Goal: Obtain resource: Obtain resource

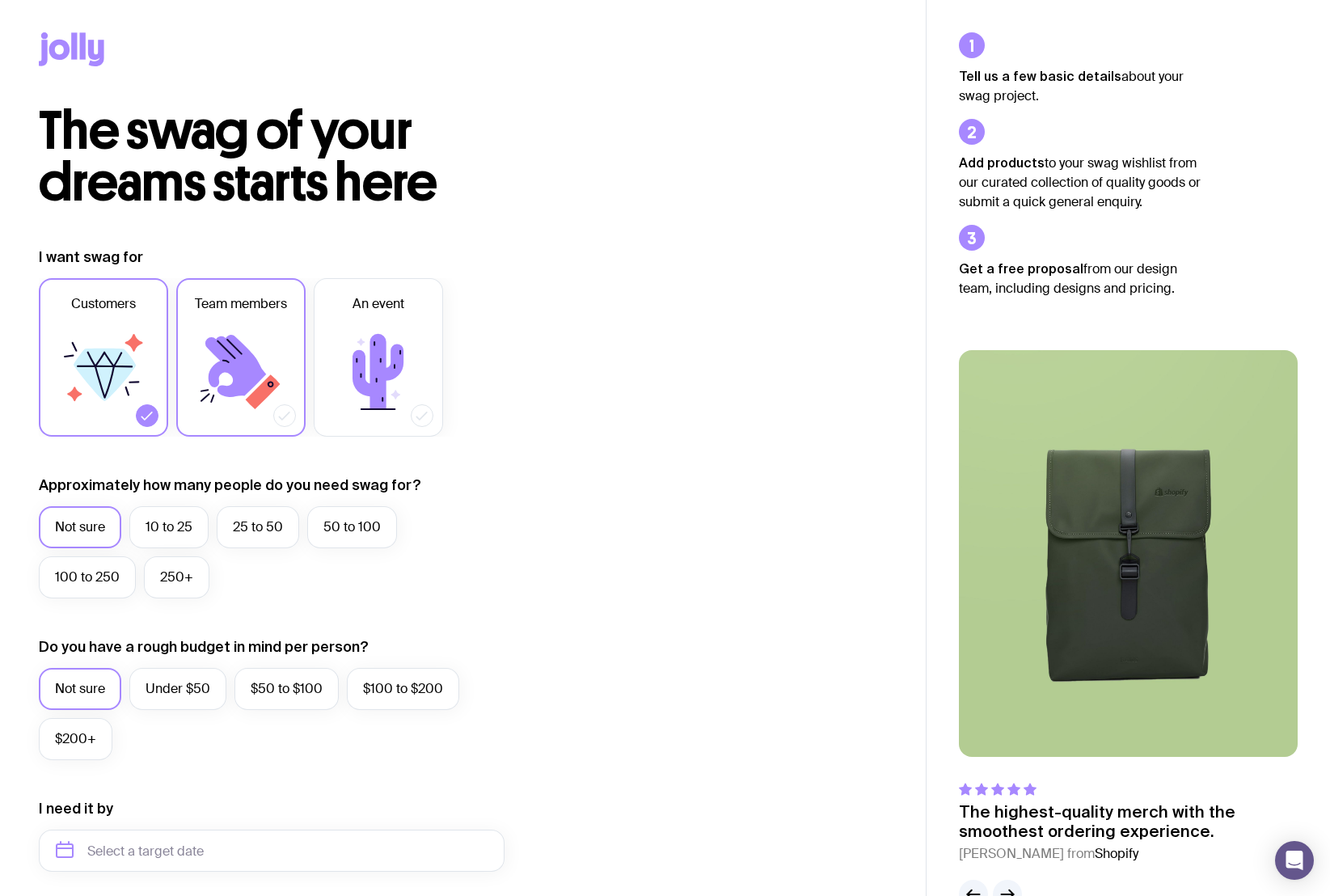
click at [242, 350] on icon at bounding box center [235, 366] width 61 height 63
click at [0, 0] on input "Team members" at bounding box center [0, 0] width 0 height 0
click at [183, 522] on label "10 to 25" at bounding box center [168, 527] width 79 height 42
click at [0, 0] on input "10 to 25" at bounding box center [0, 0] width 0 height 0
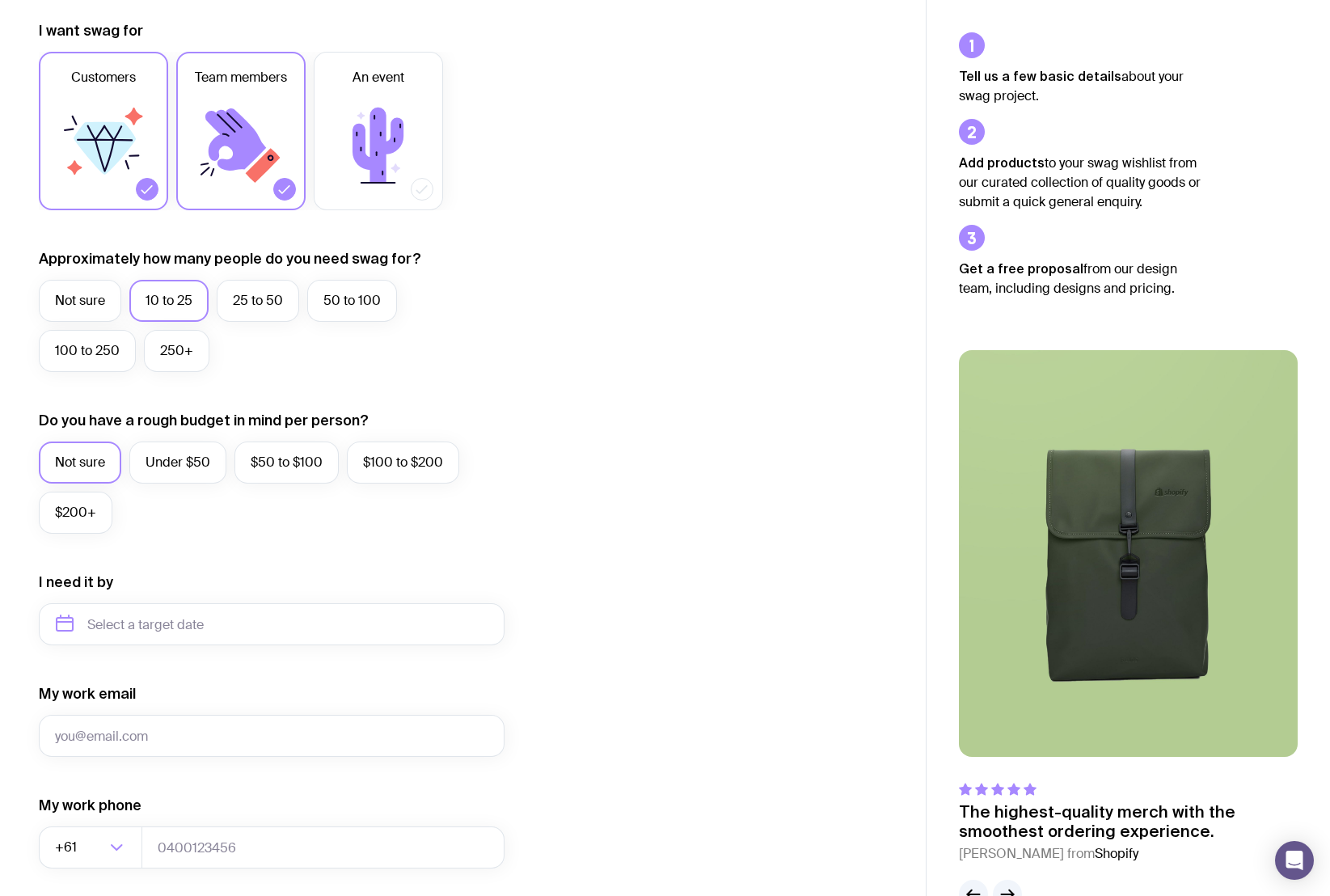
scroll to position [243, 0]
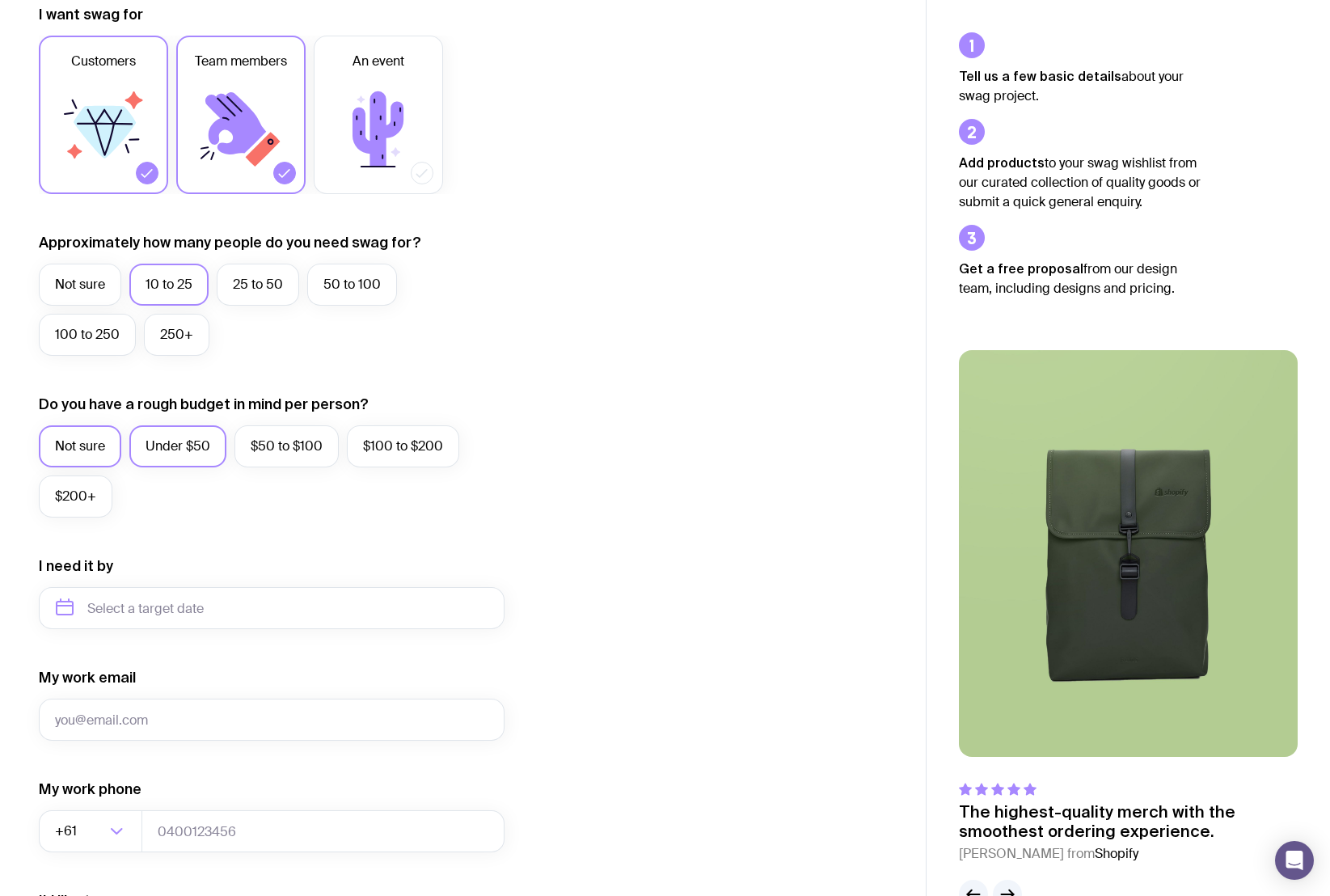
click at [190, 446] on label "Under $50" at bounding box center [177, 447] width 97 height 42
click at [0, 0] on input "Under $50" at bounding box center [0, 0] width 0 height 0
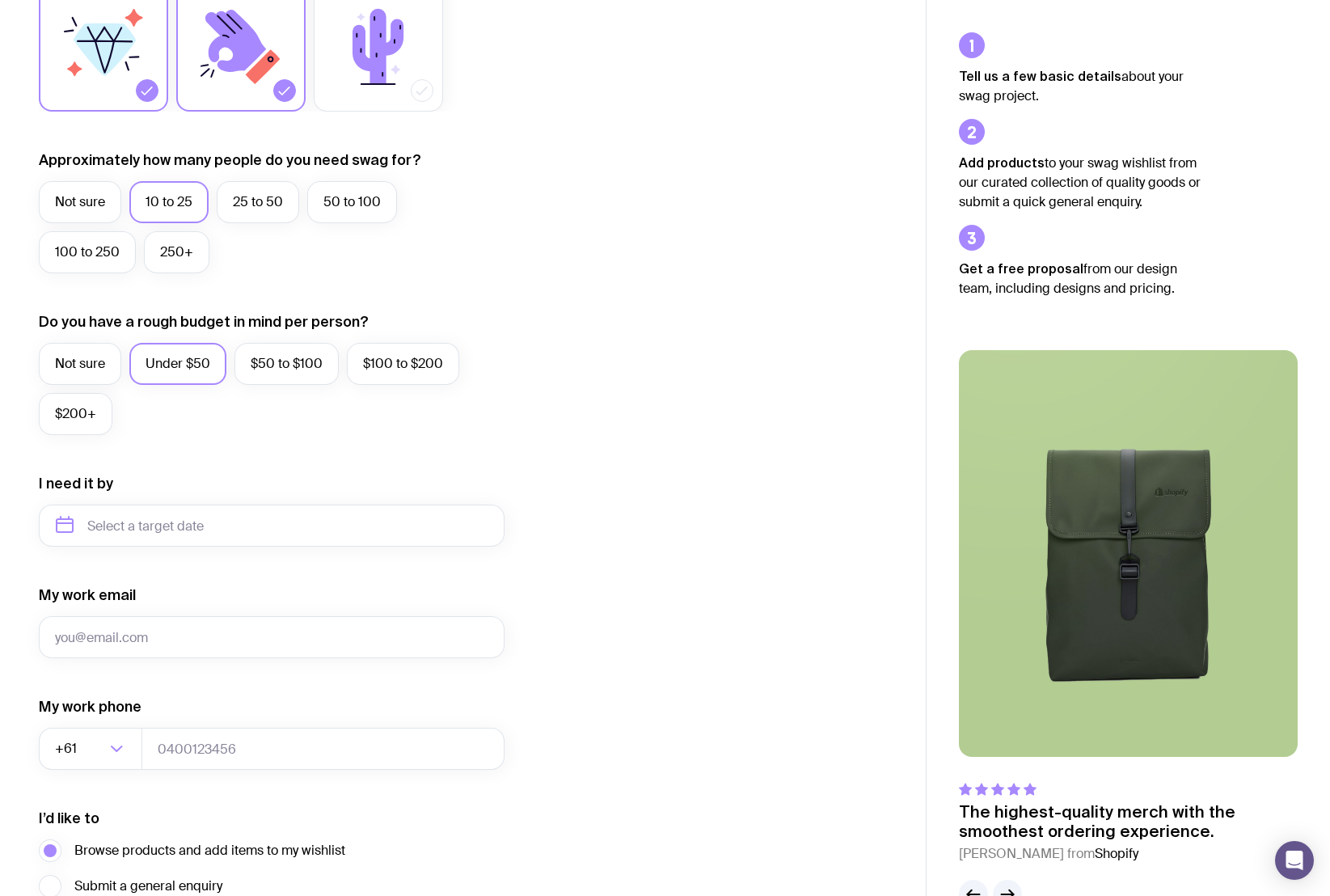
scroll to position [478, 0]
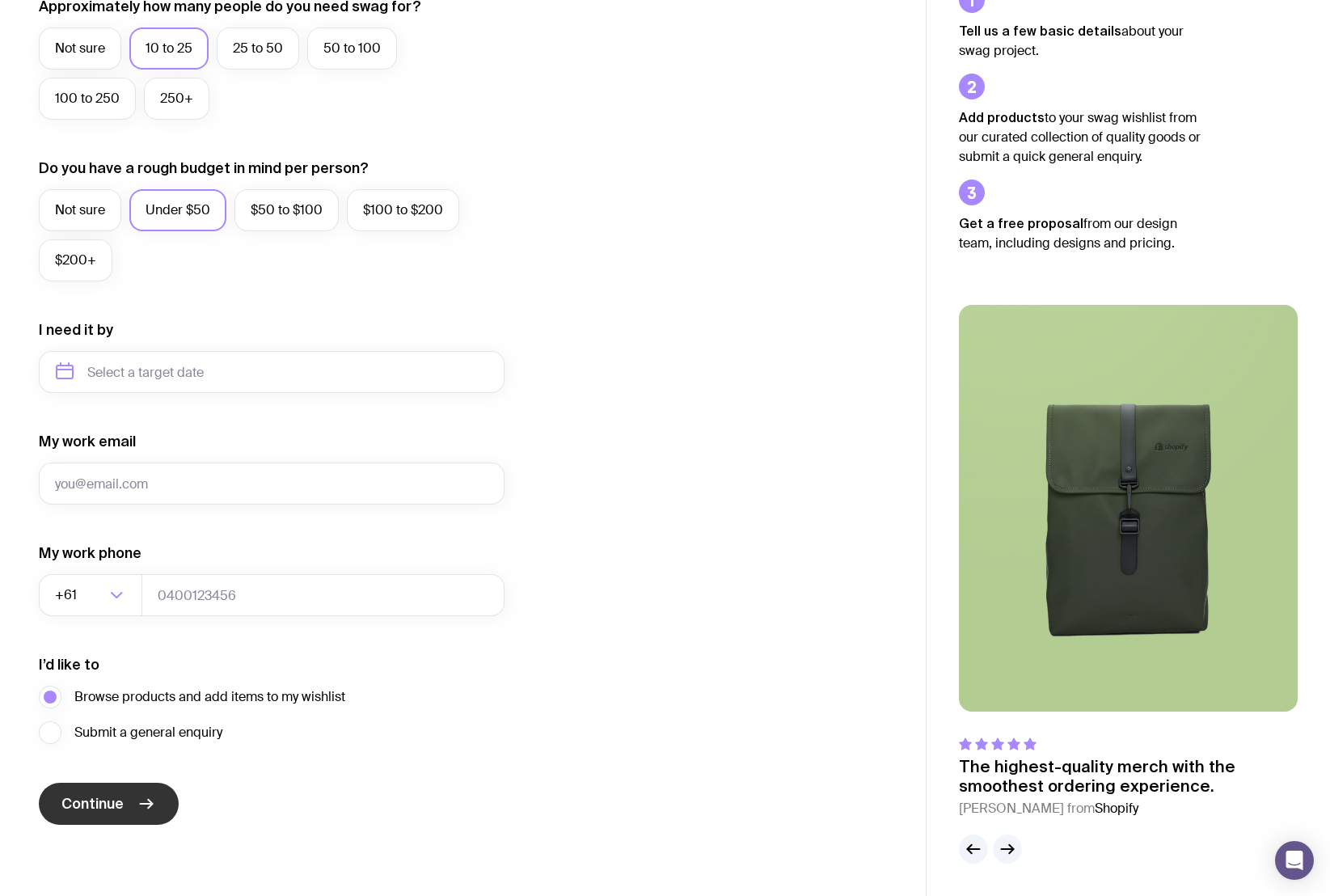
click at [113, 800] on span "Continue" at bounding box center [92, 804] width 63 height 19
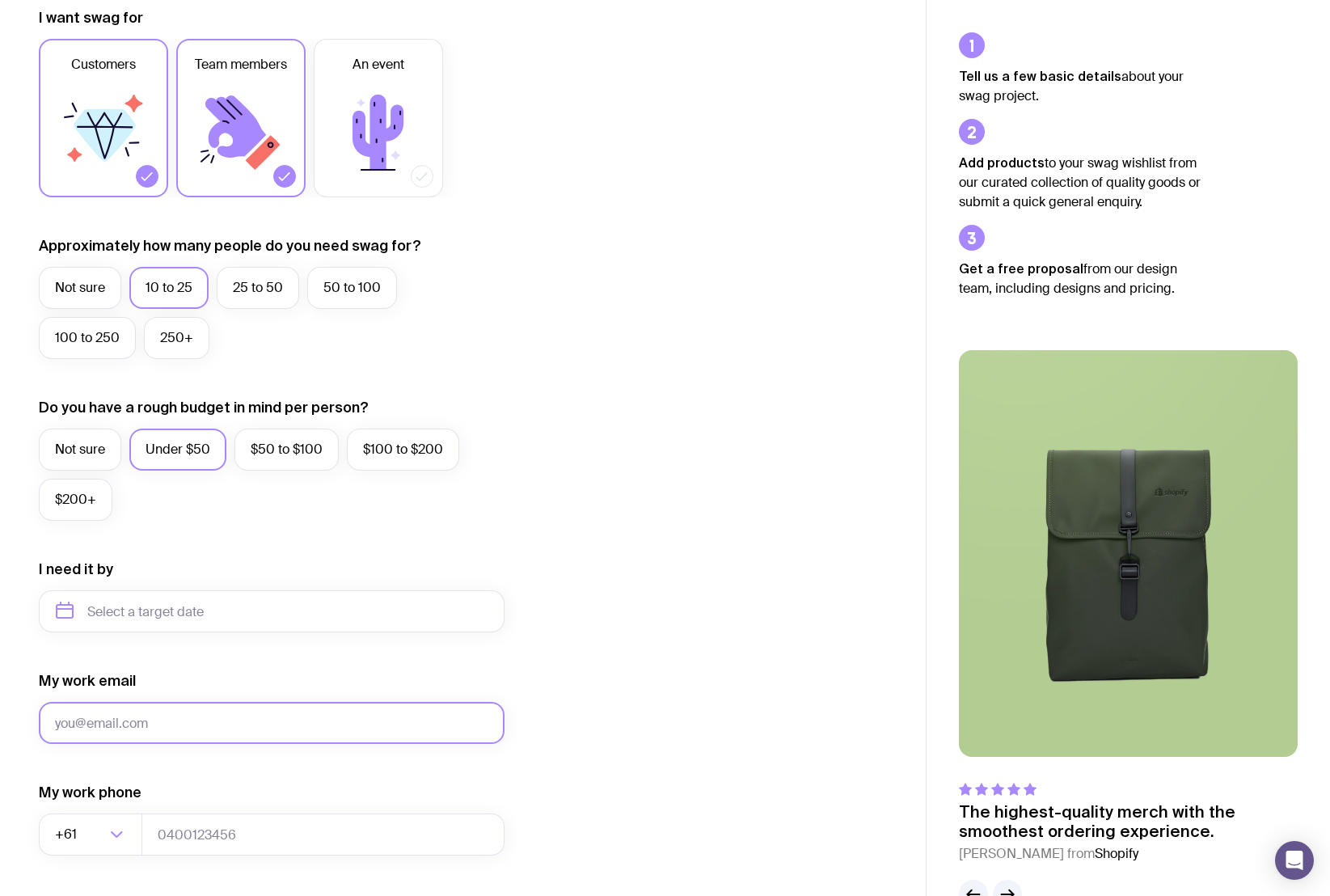
scroll to position [0, 0]
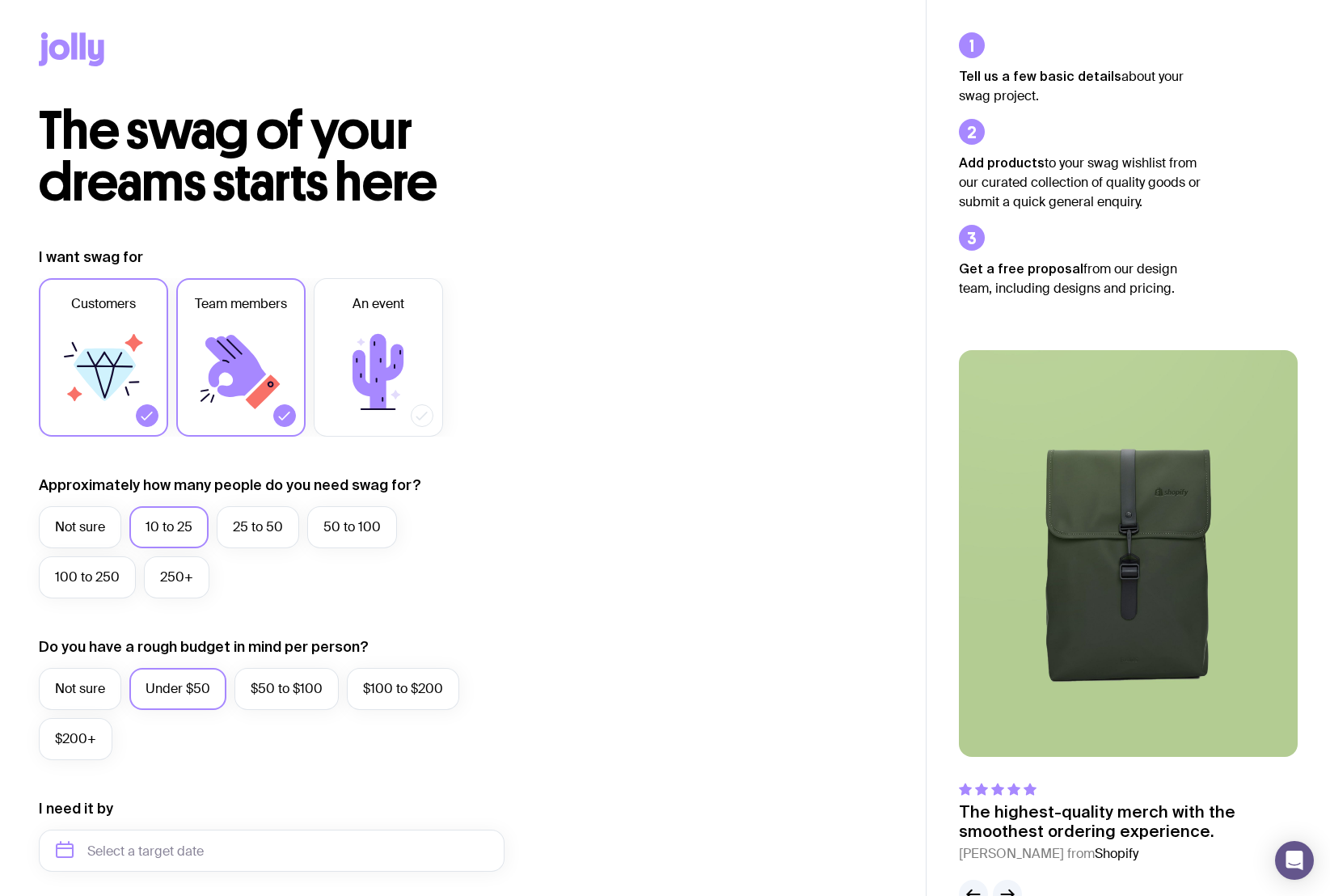
click at [83, 50] on icon at bounding box center [83, 46] width 6 height 27
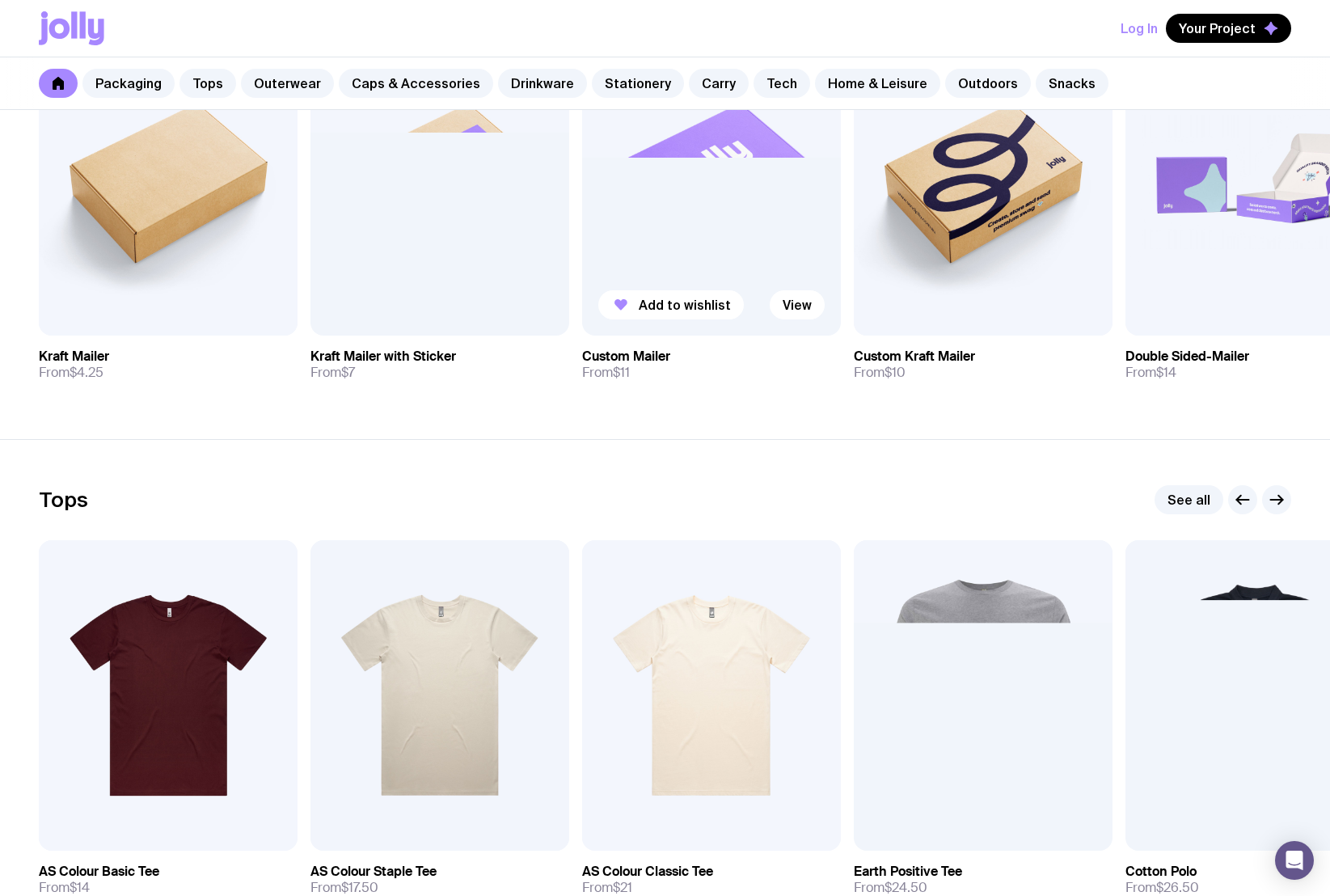
scroll to position [485, 0]
